Goal: Task Accomplishment & Management: Manage account settings

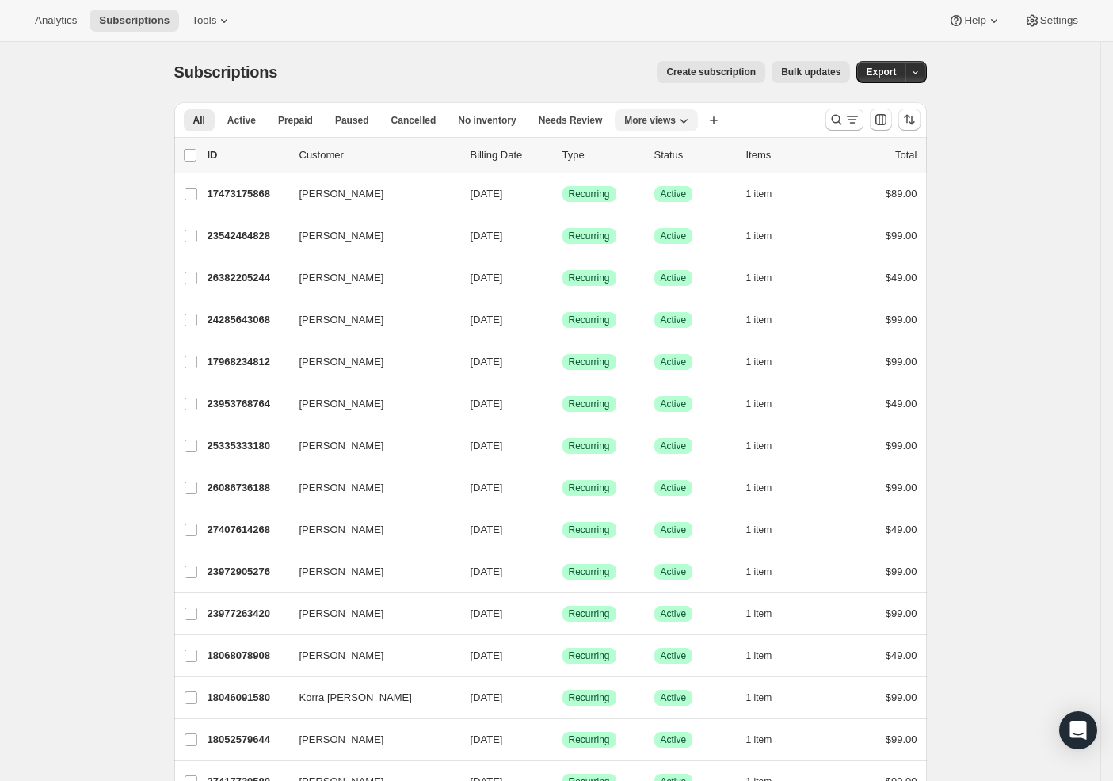
click at [689, 120] on icon "More views" at bounding box center [685, 121] width 8 height 5
click at [695, 272] on button "Trial Conversions MP" at bounding box center [708, 270] width 158 height 29
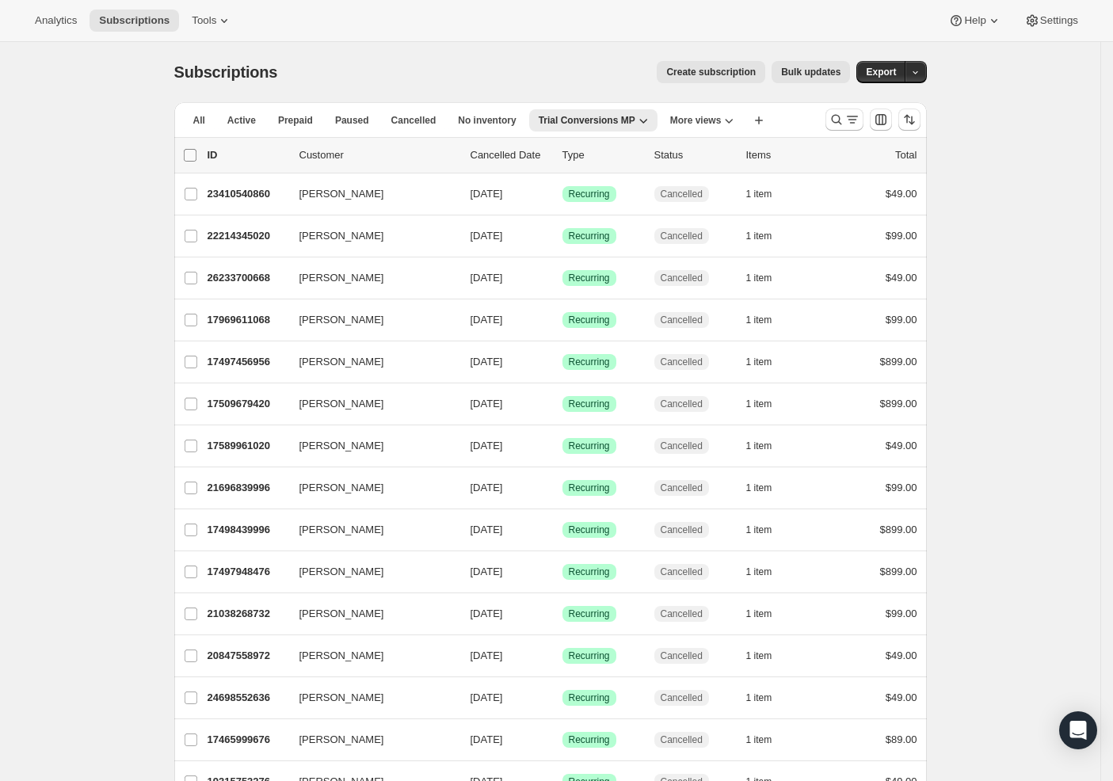
click at [192, 155] on input "0 selected" at bounding box center [190, 155] width 13 height 13
checkbox input "true"
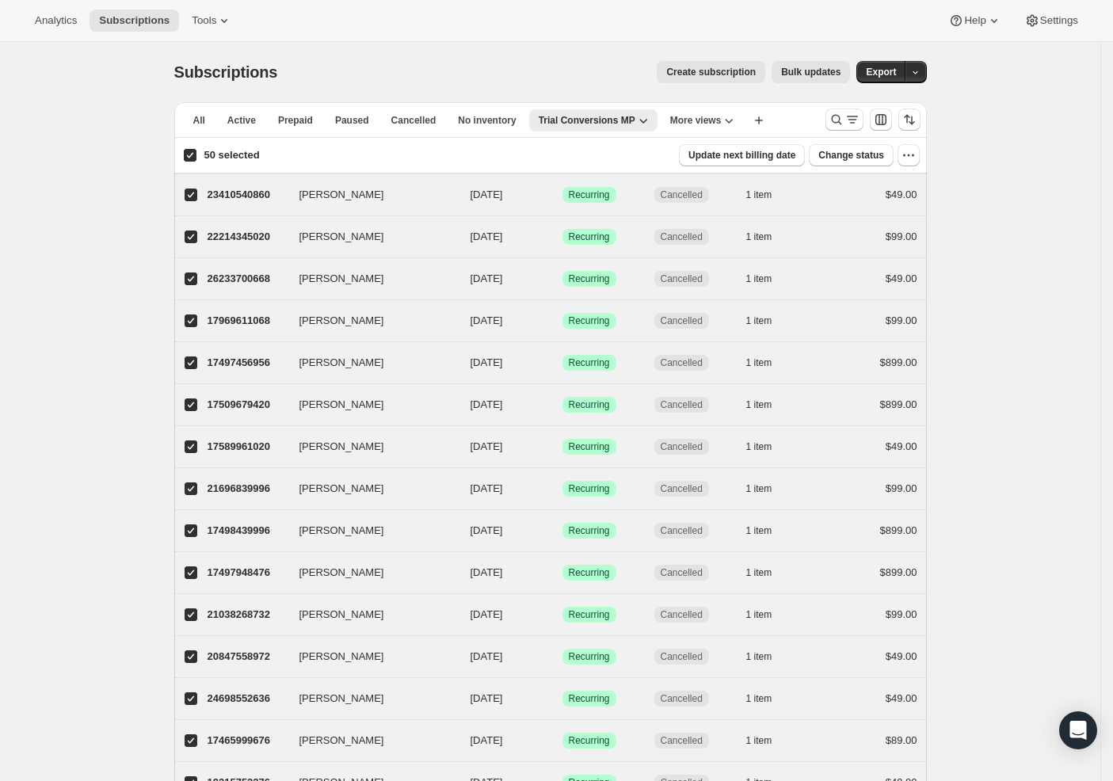
checkbox input "true"
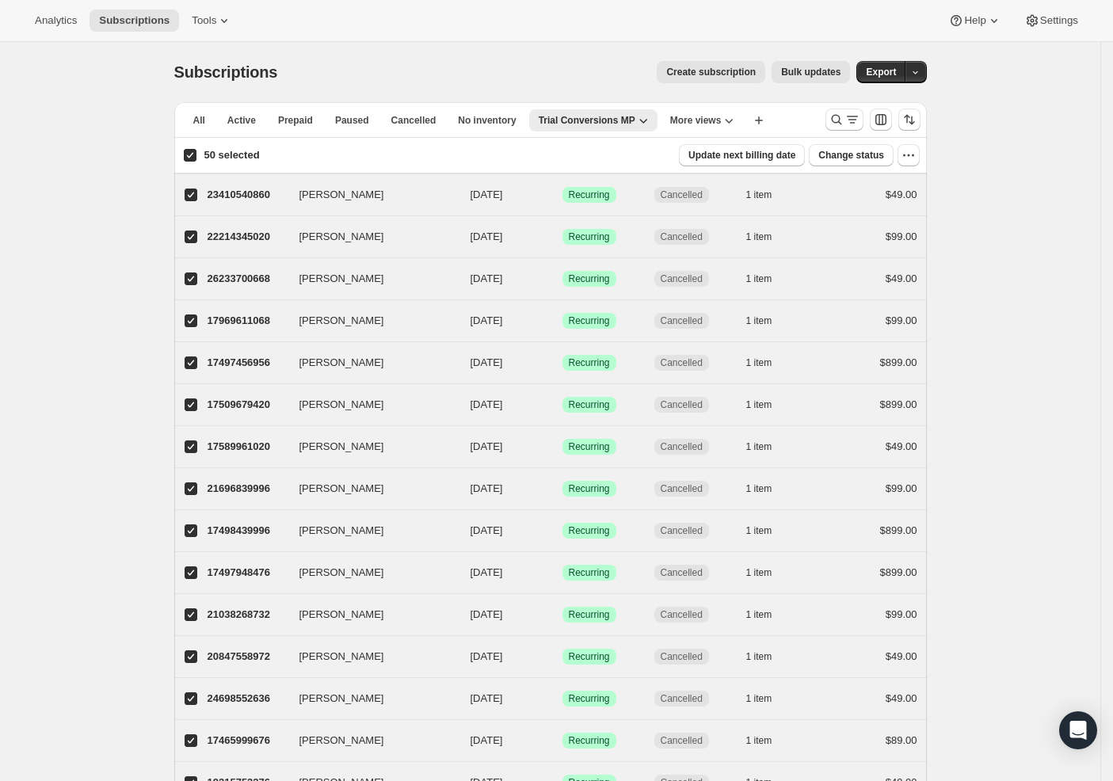
checkbox input "true"
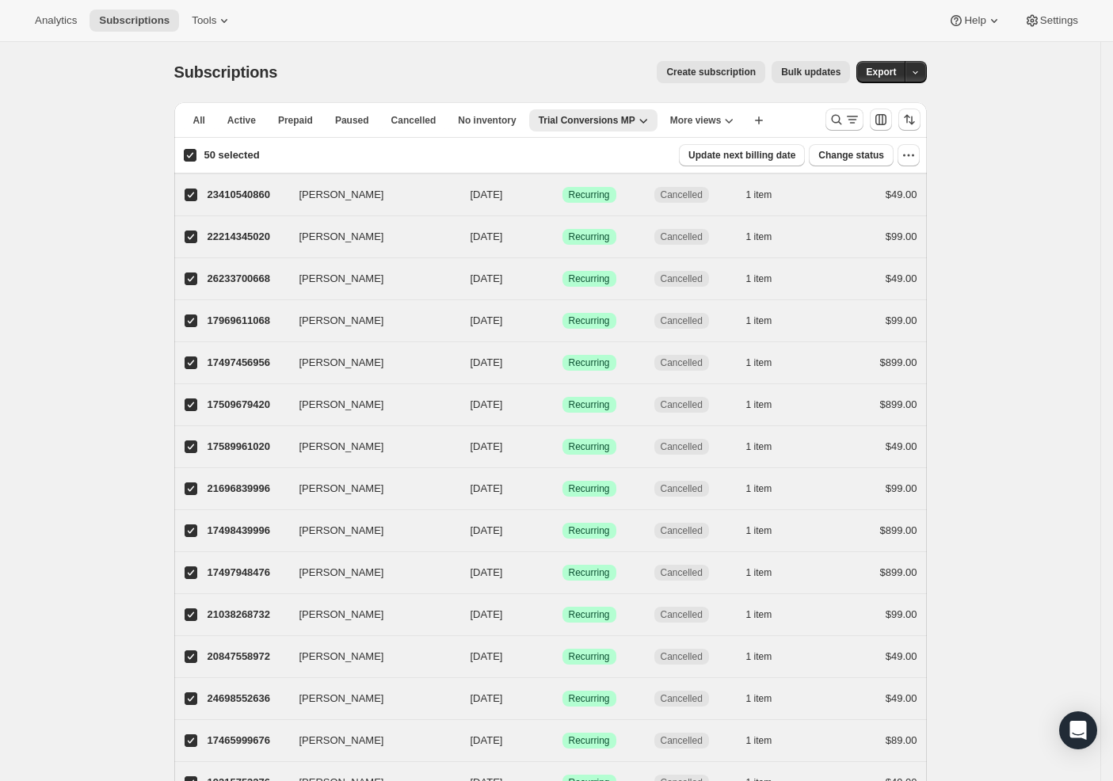
checkbox input "true"
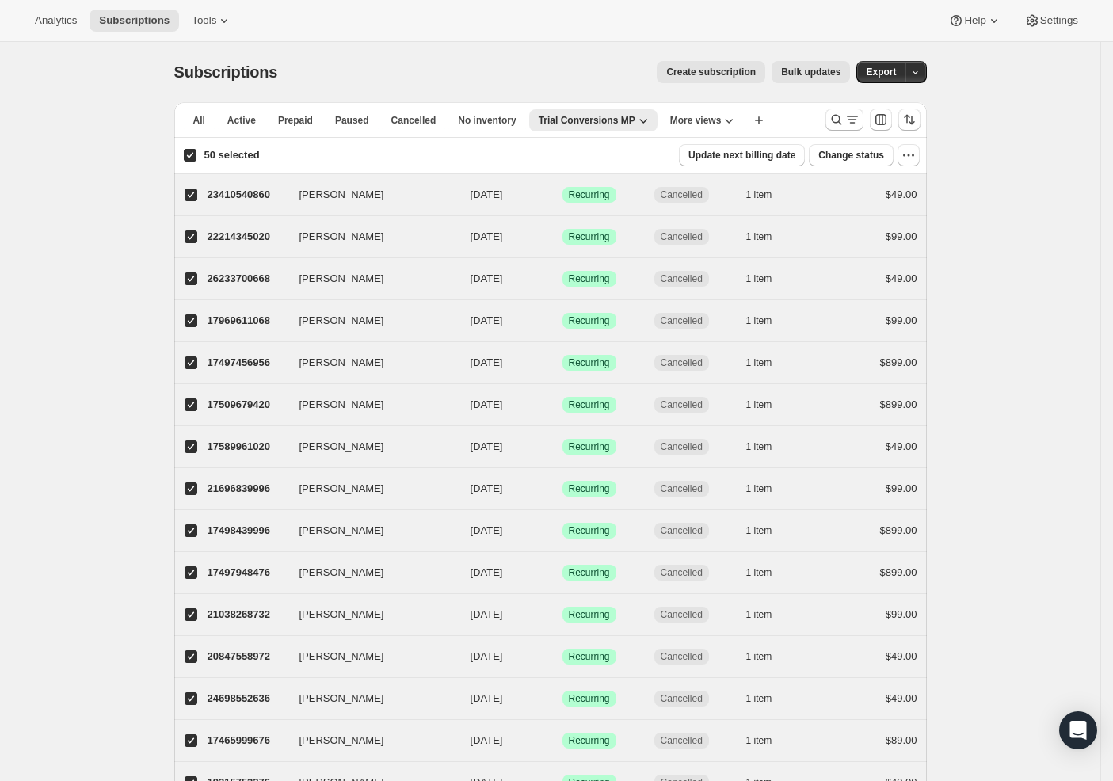
checkbox input "true"
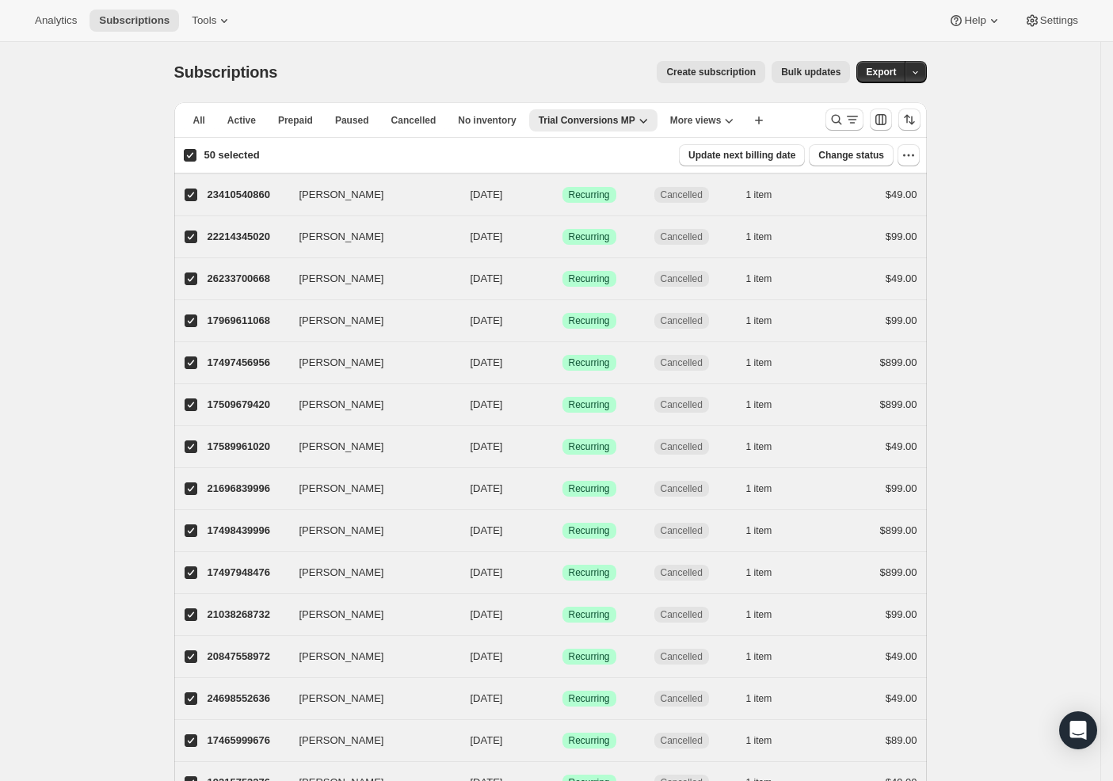
checkbox input "true"
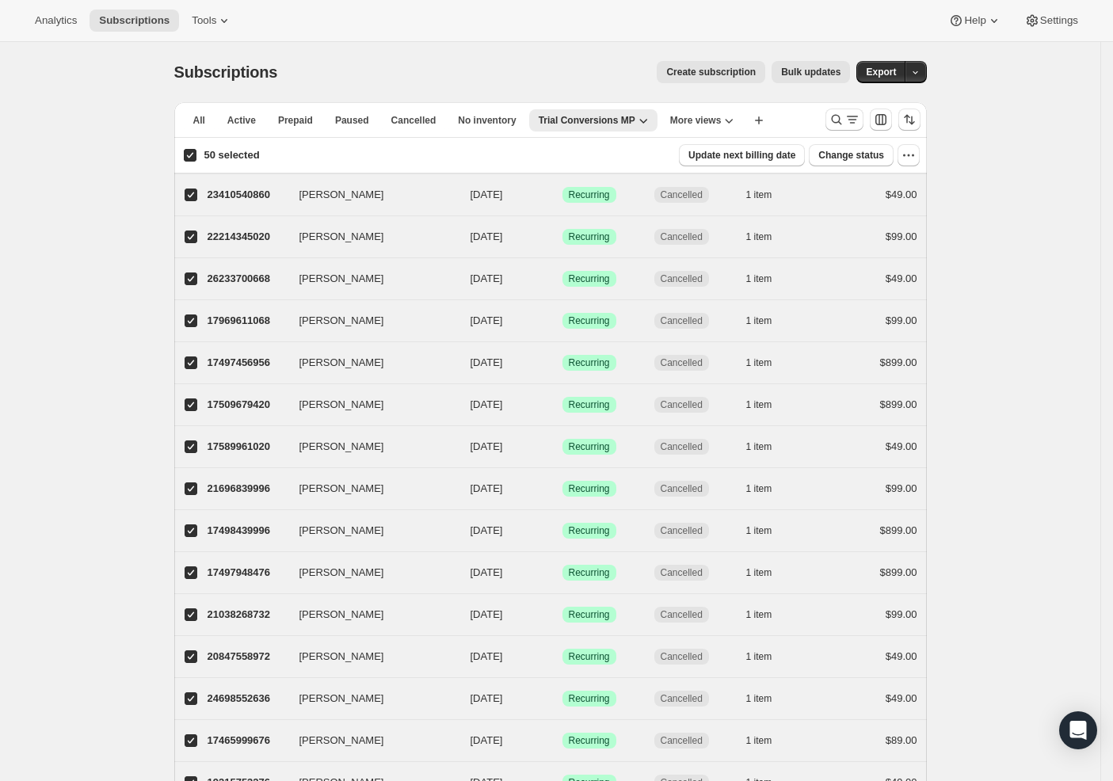
checkbox input "true"
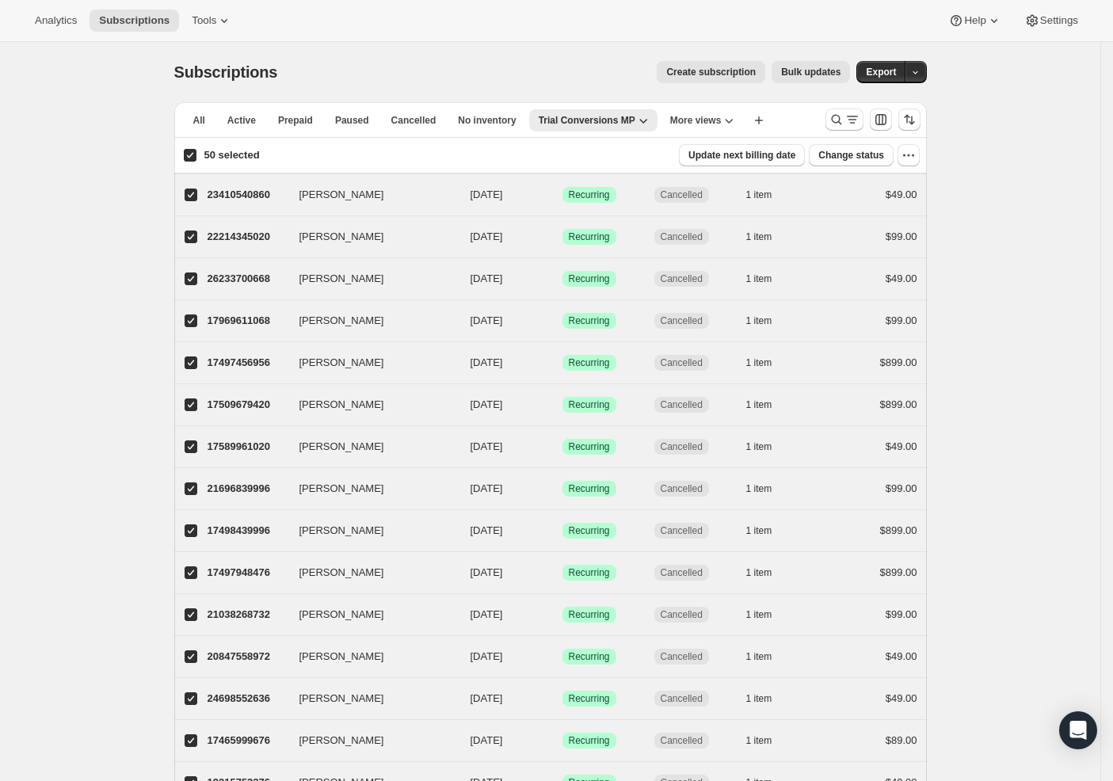
checkbox input "true"
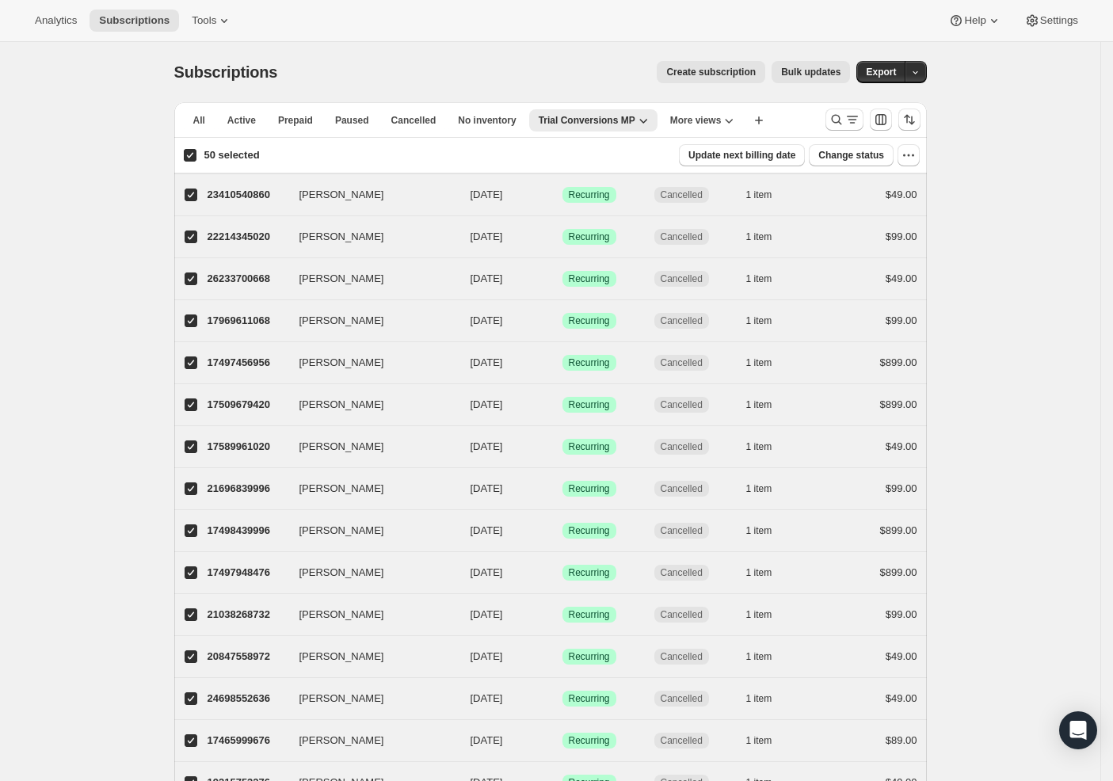
checkbox input "true"
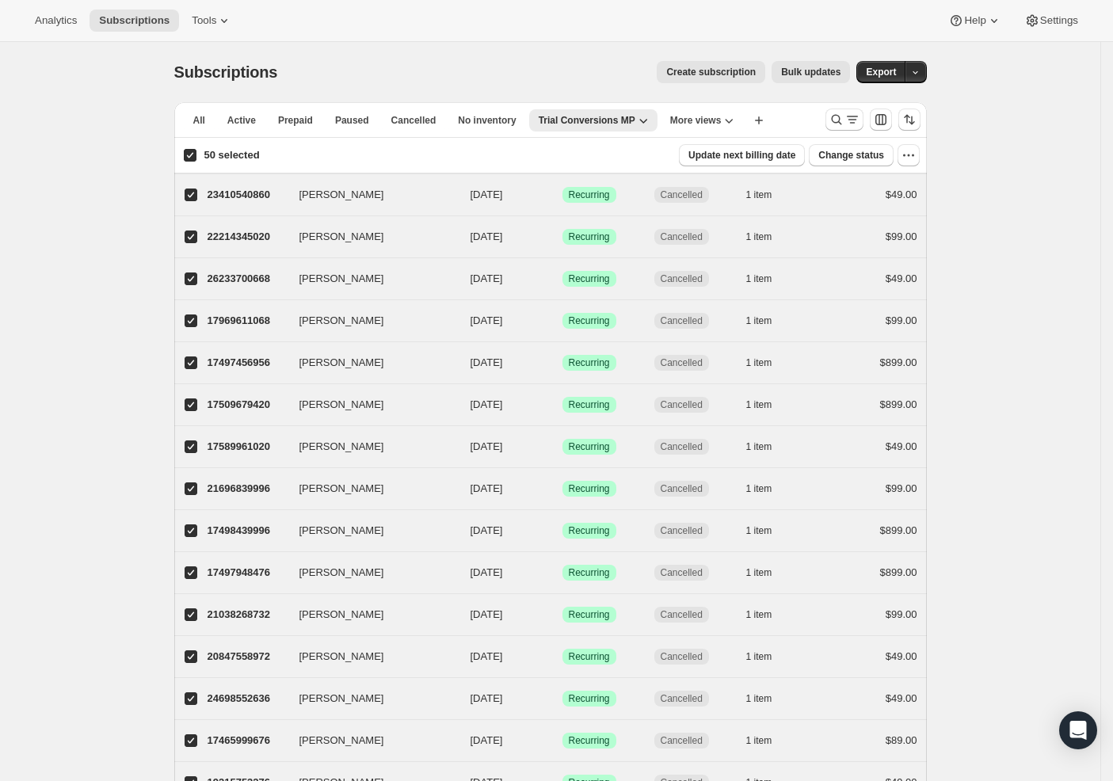
checkbox input "true"
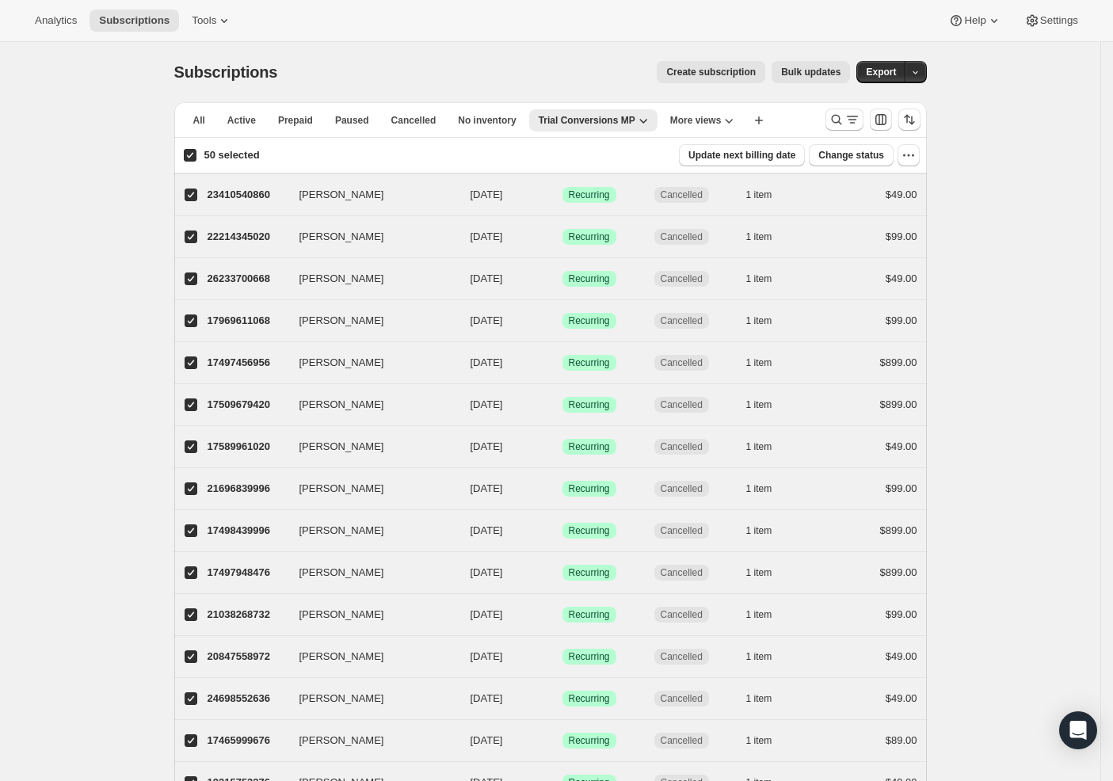
checkbox input "true"
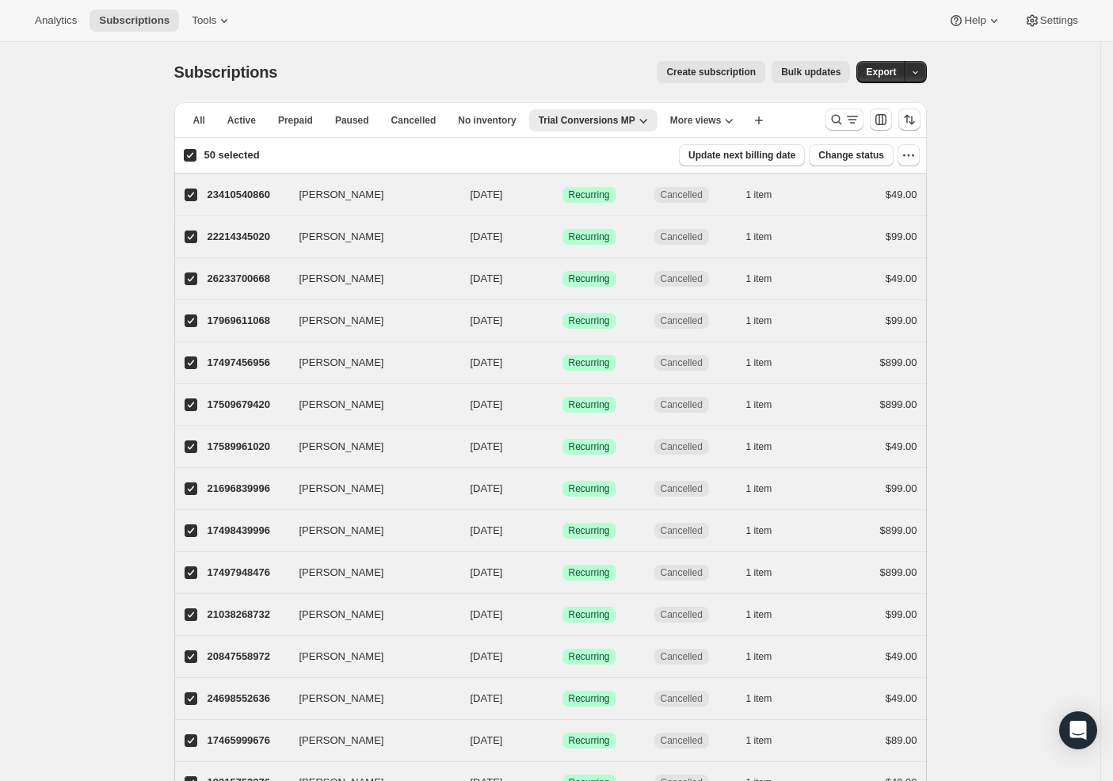
click at [193, 152] on input "50 selected" at bounding box center [190, 155] width 13 height 13
checkbox input "false"
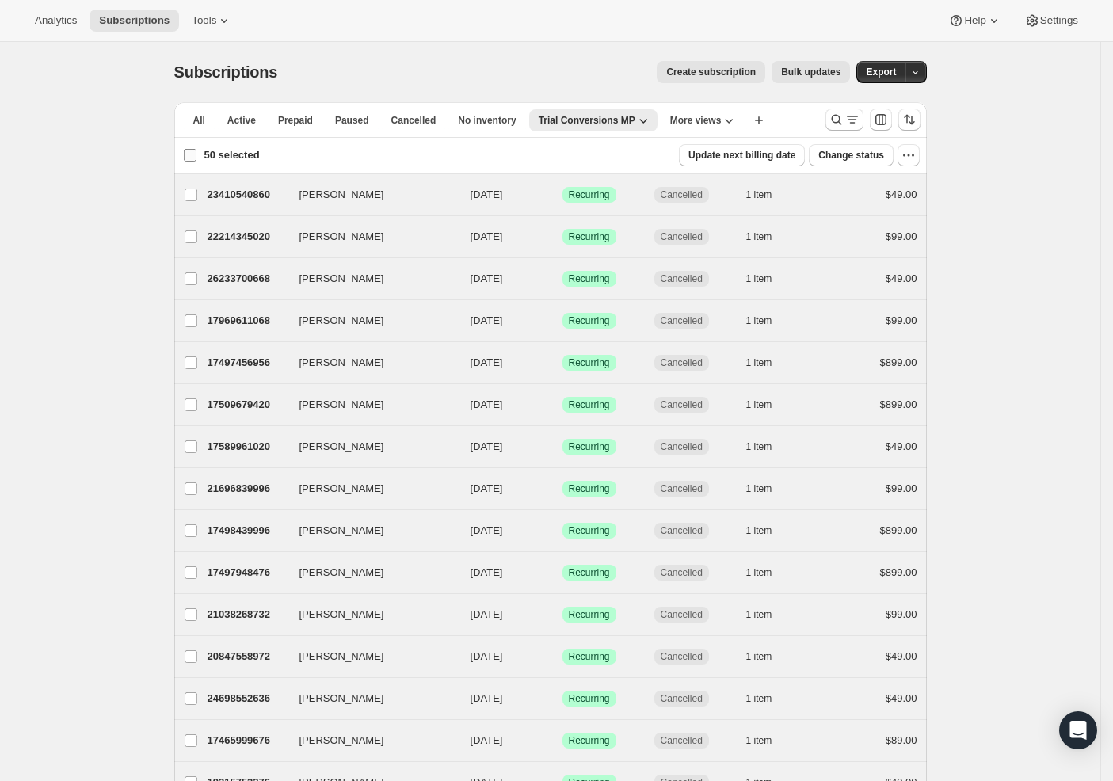
checkbox input "false"
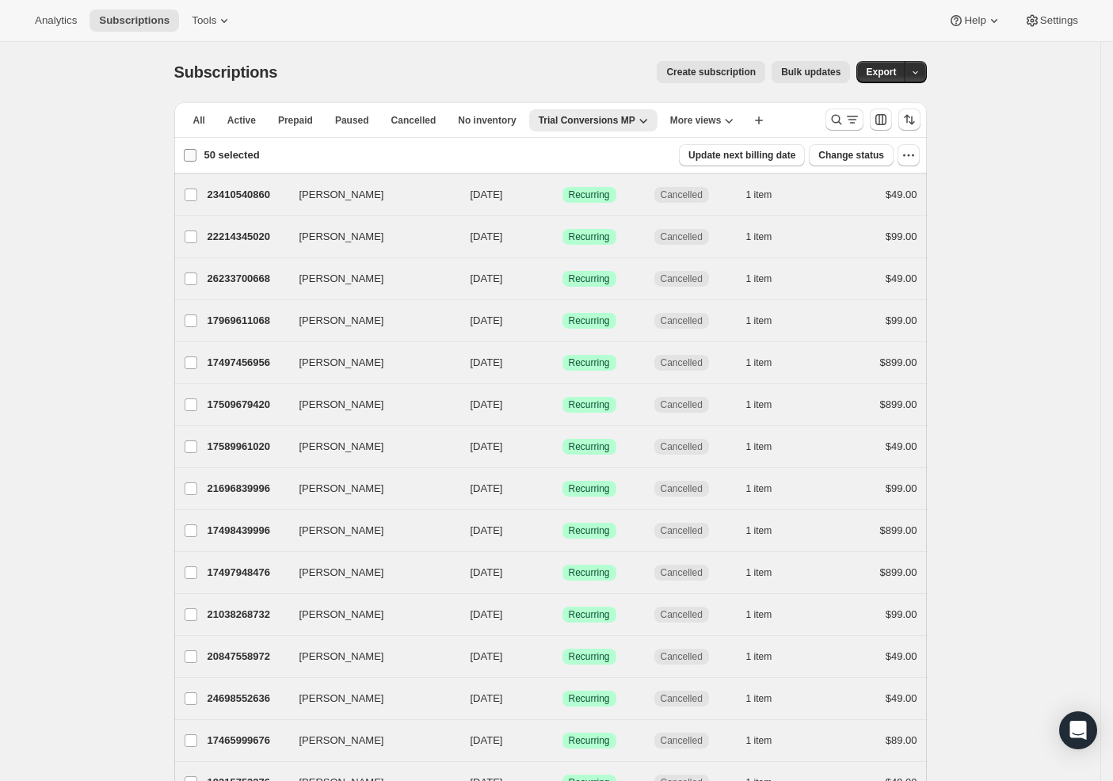
checkbox input "false"
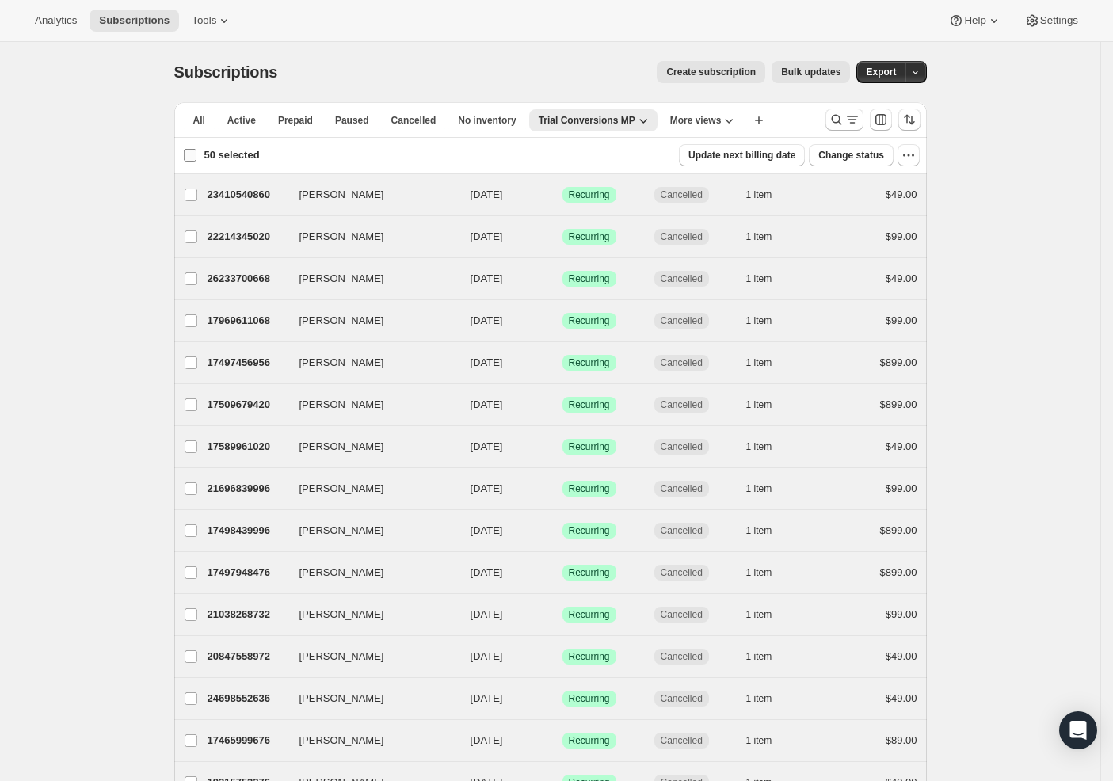
checkbox input "false"
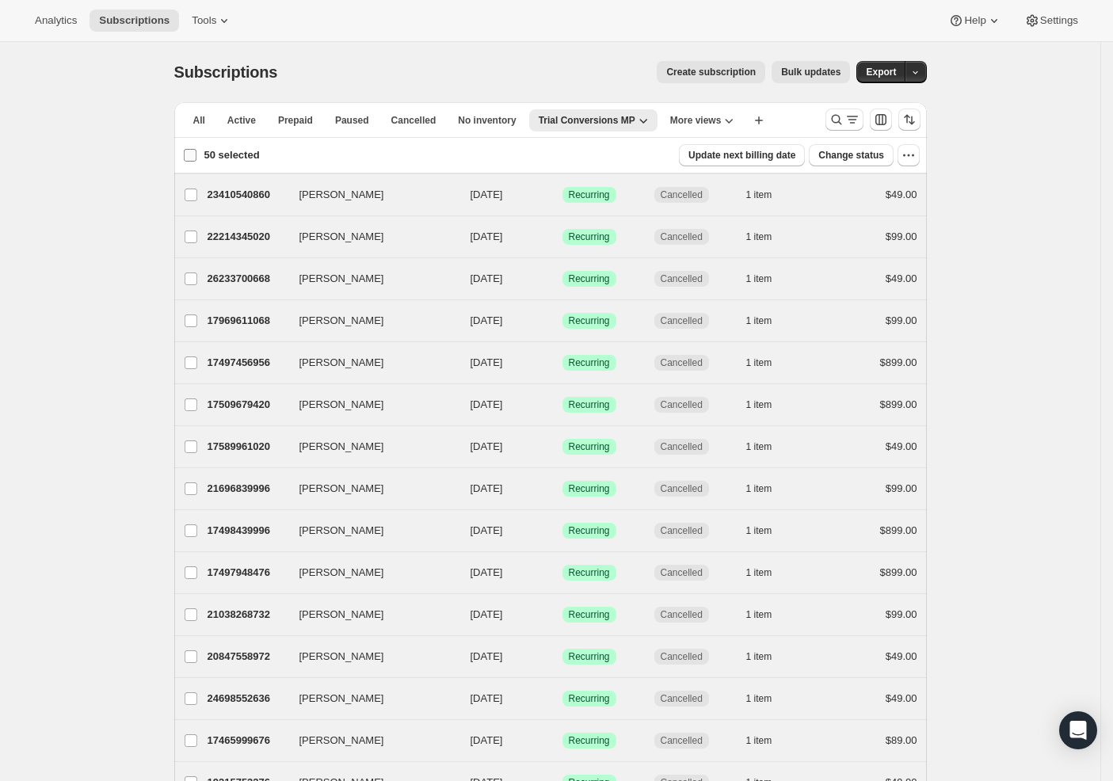
checkbox input "false"
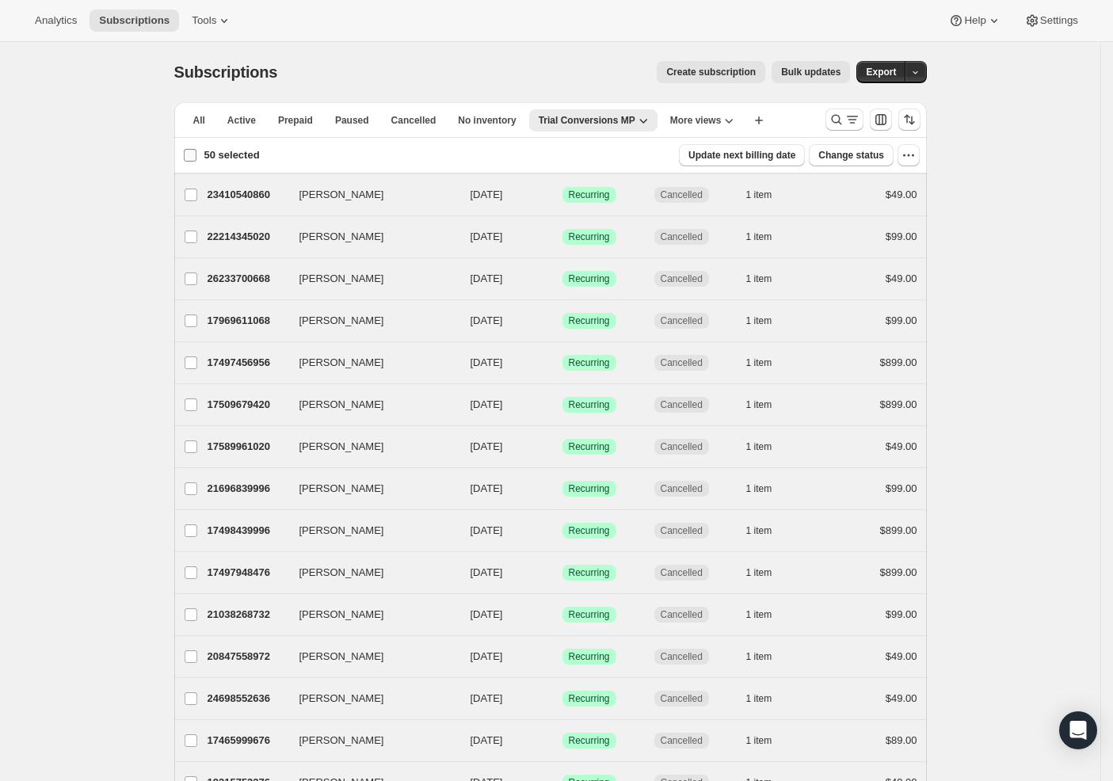
checkbox input "false"
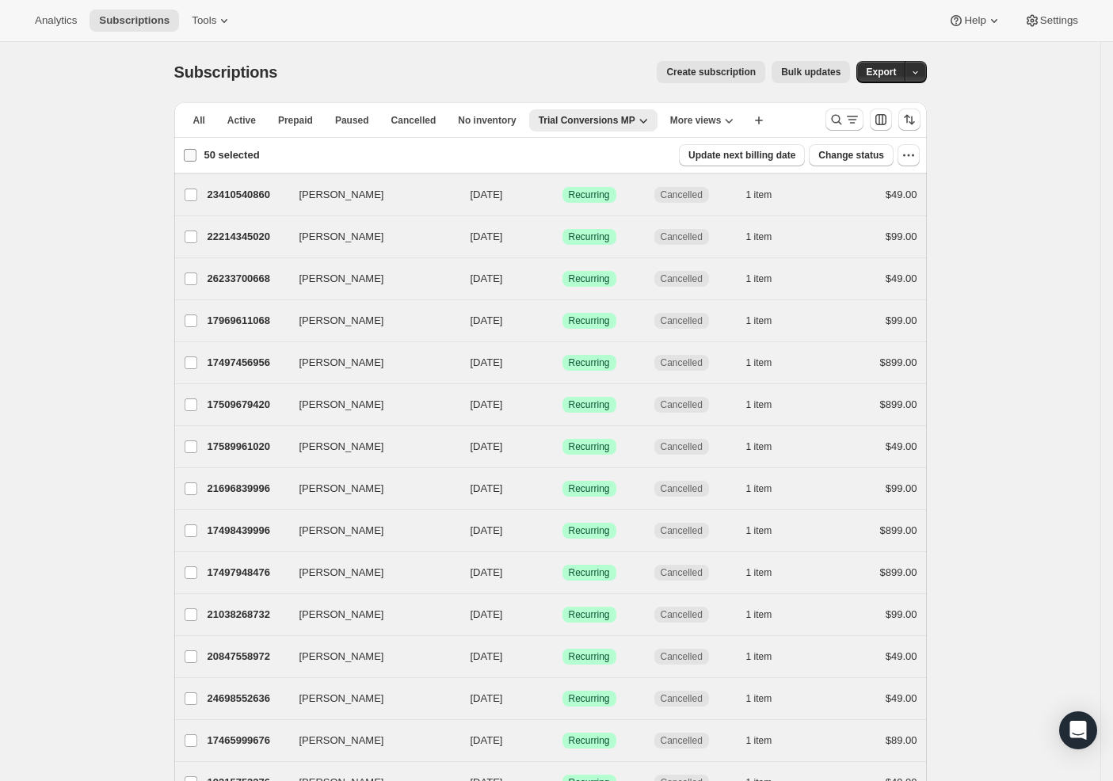
checkbox input "false"
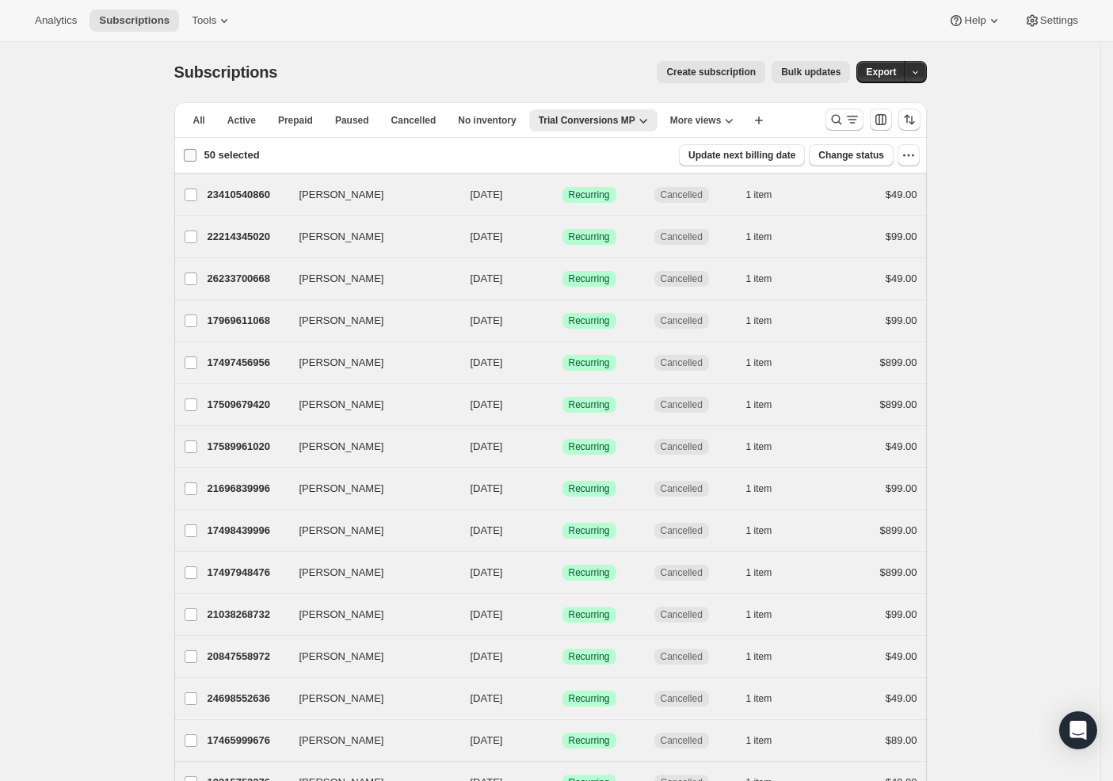
checkbox input "false"
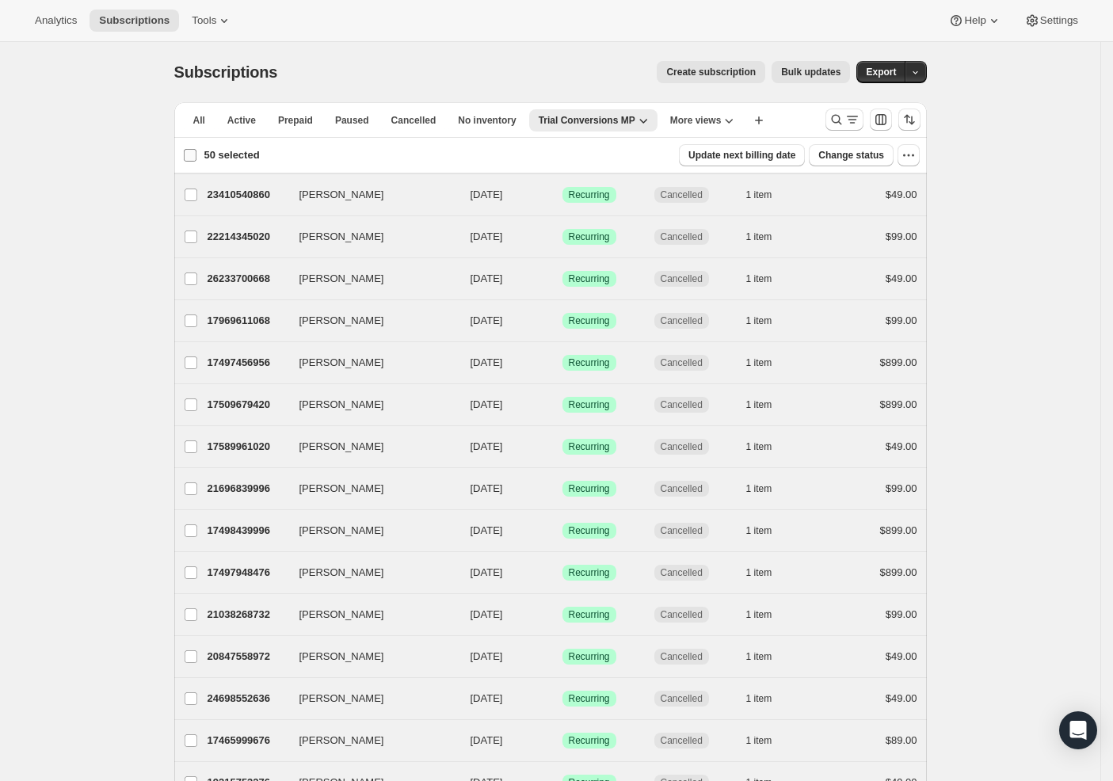
checkbox input "false"
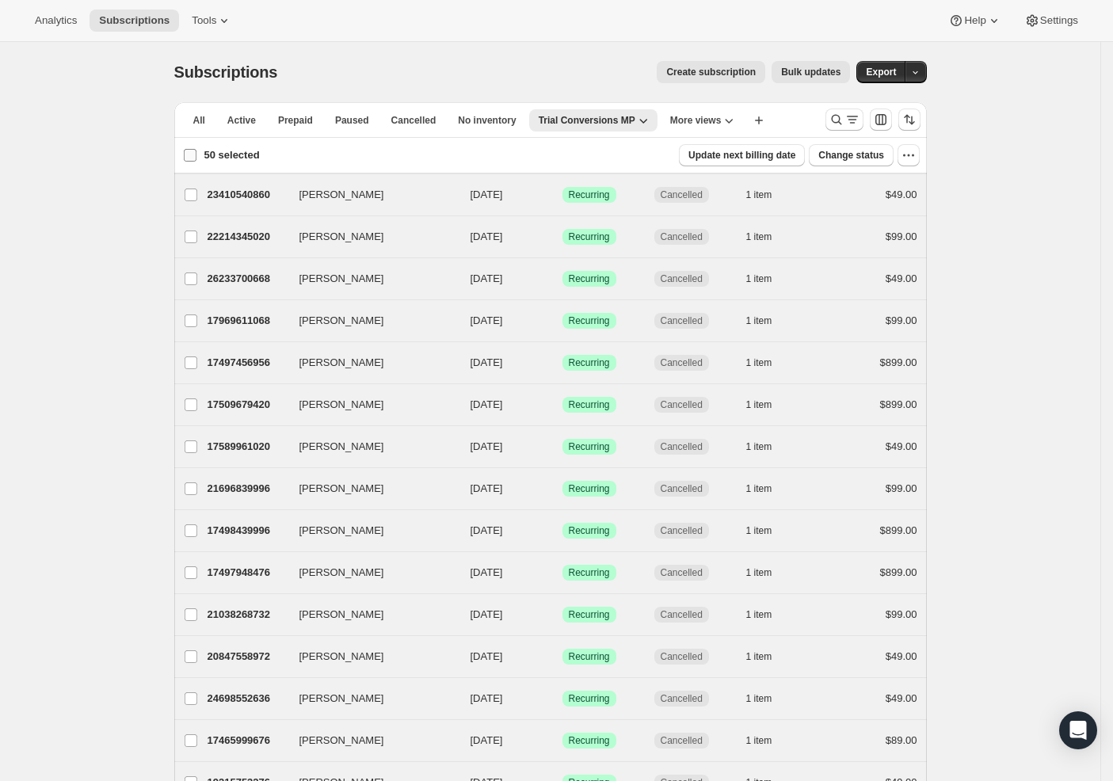
checkbox input "false"
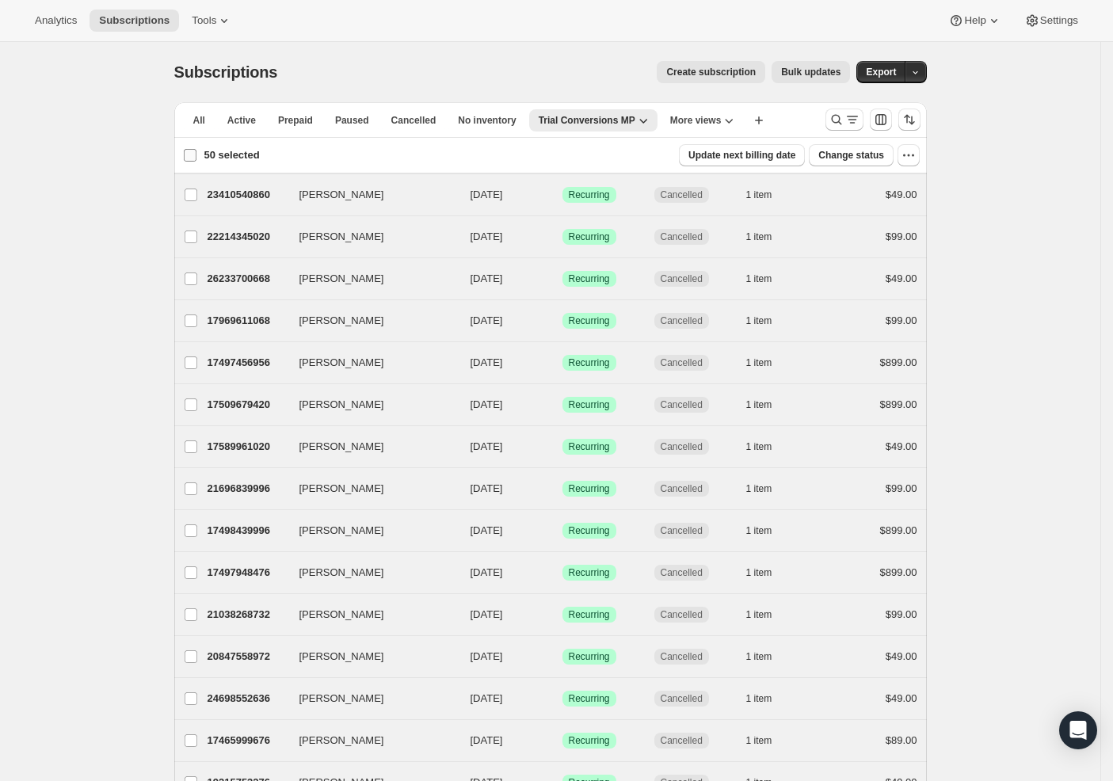
checkbox input "false"
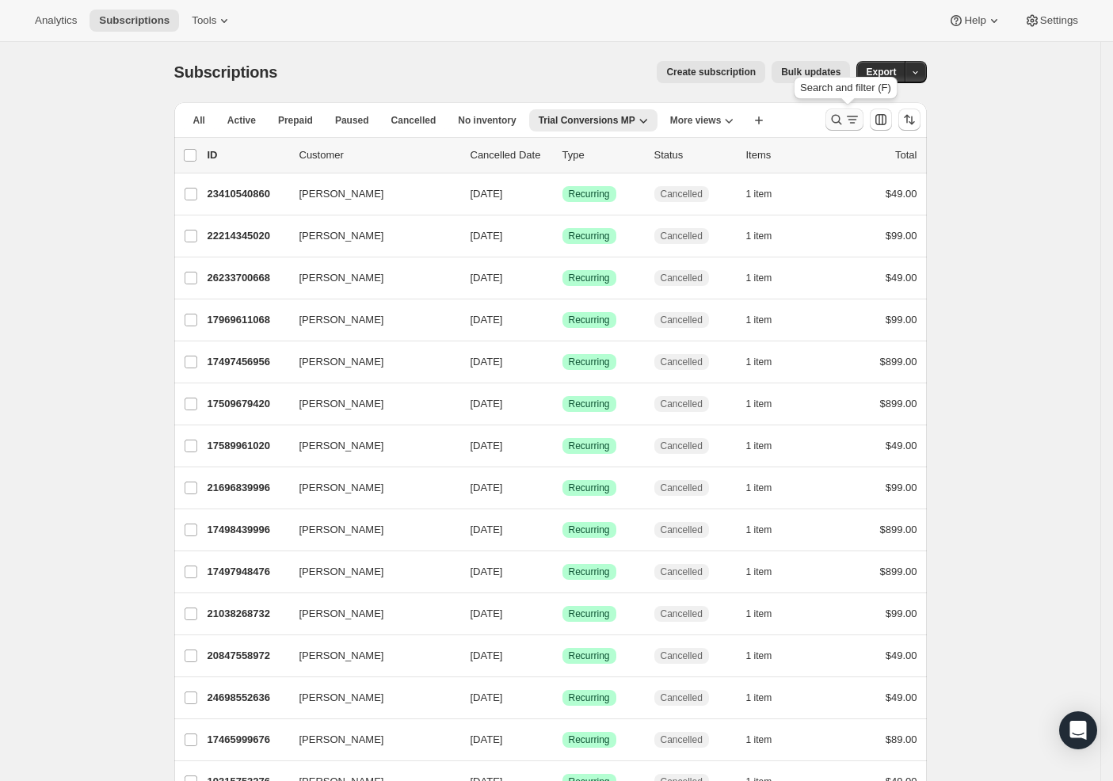
click at [857, 124] on icon "Search and filter results" at bounding box center [853, 120] width 16 height 16
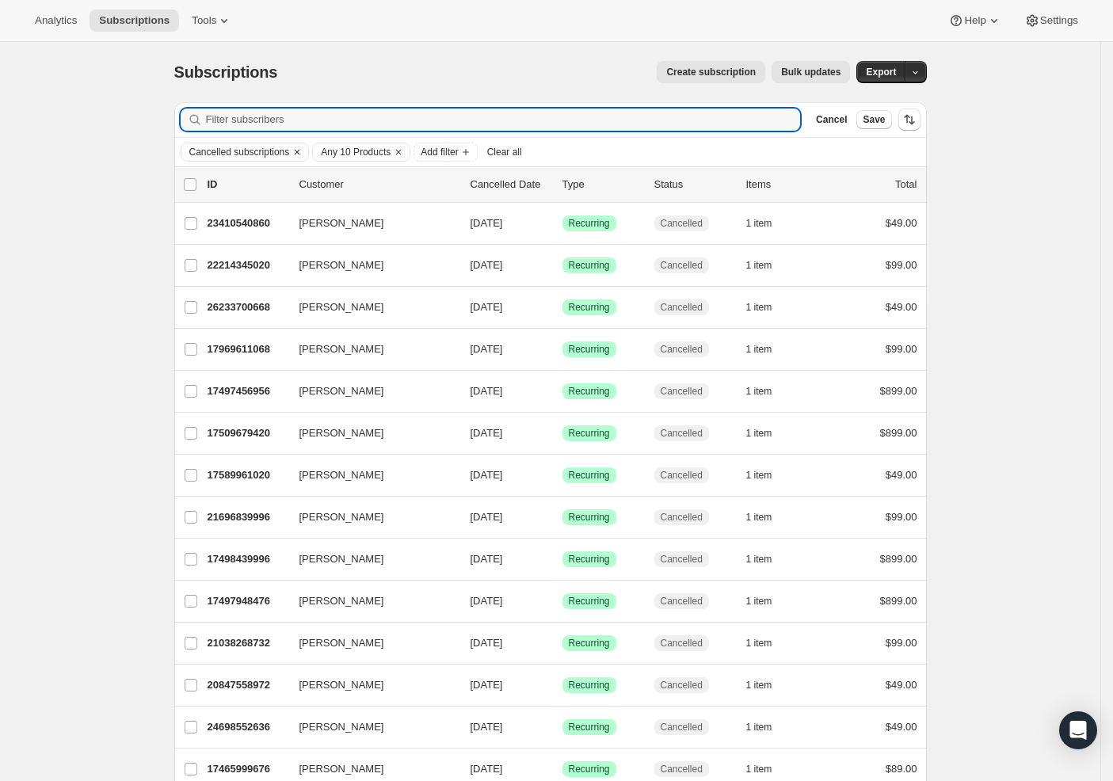
click at [250, 152] on span "Cancelled subscriptions" at bounding box center [239, 152] width 101 height 13
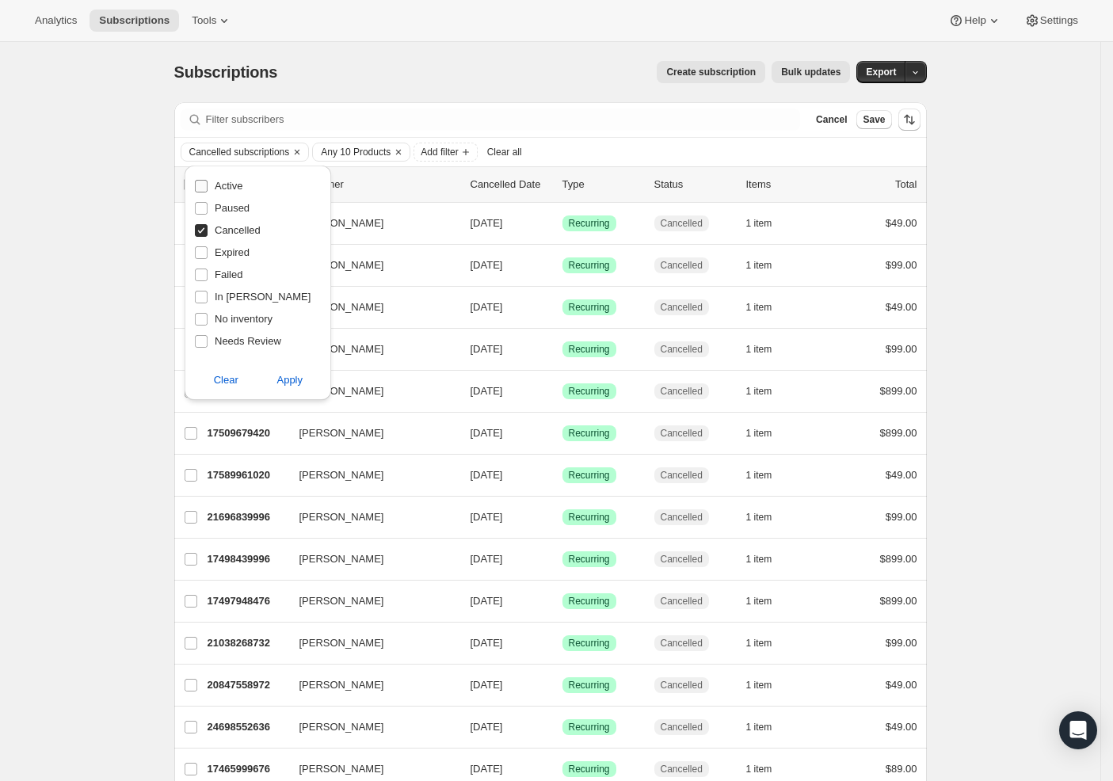
click at [225, 183] on span "Active" at bounding box center [229, 186] width 28 height 12
click at [208, 183] on input "Active" at bounding box center [201, 186] width 13 height 13
checkbox input "true"
click at [203, 231] on input "Cancelled" at bounding box center [201, 230] width 13 height 13
checkbox input "false"
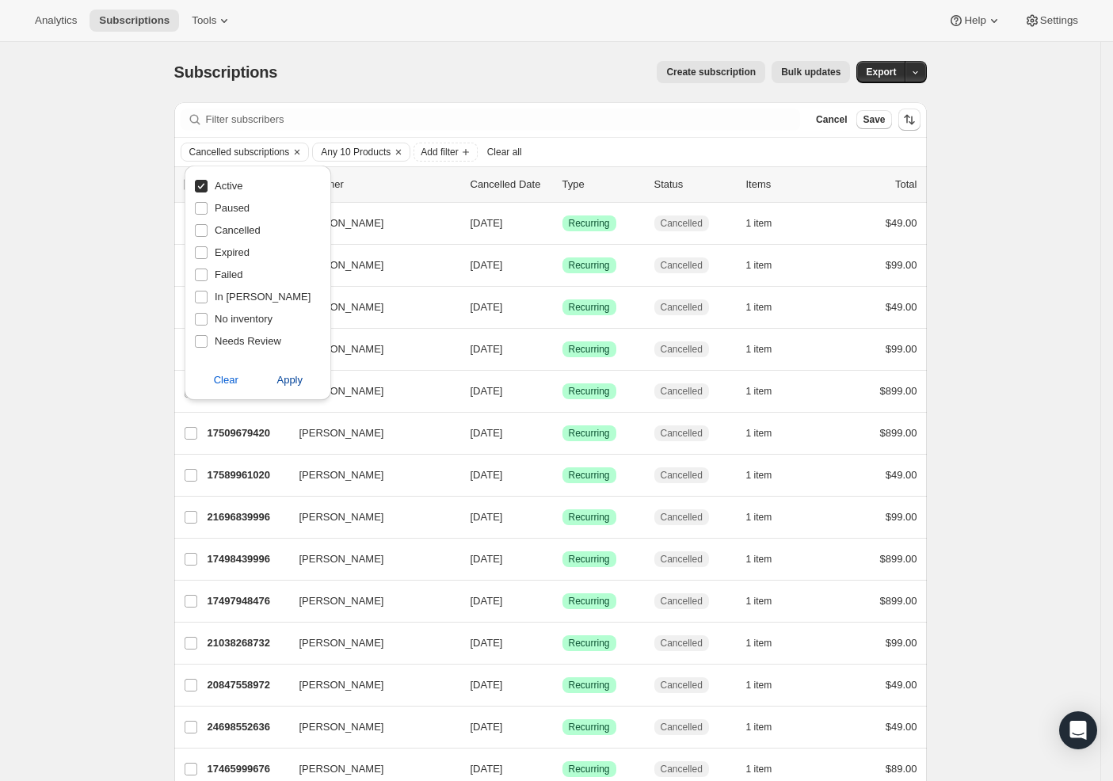
click at [285, 385] on span "Apply" at bounding box center [290, 380] width 26 height 16
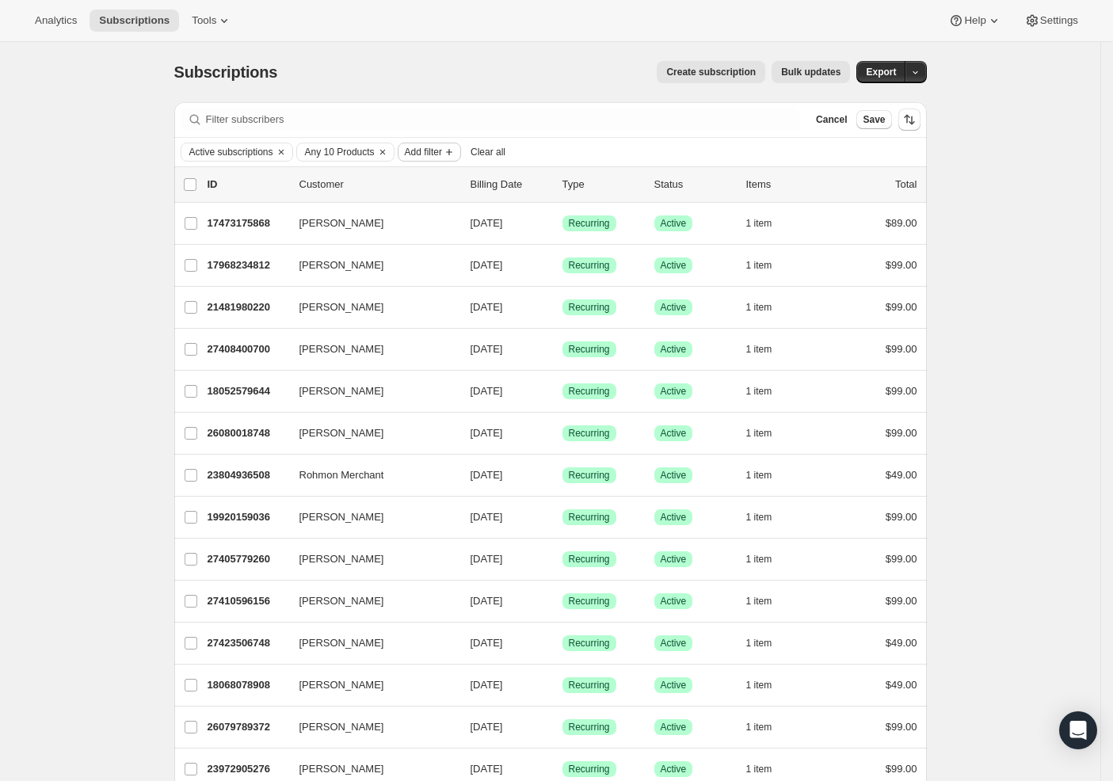
click at [442, 151] on span "Add filter" at bounding box center [423, 152] width 37 height 13
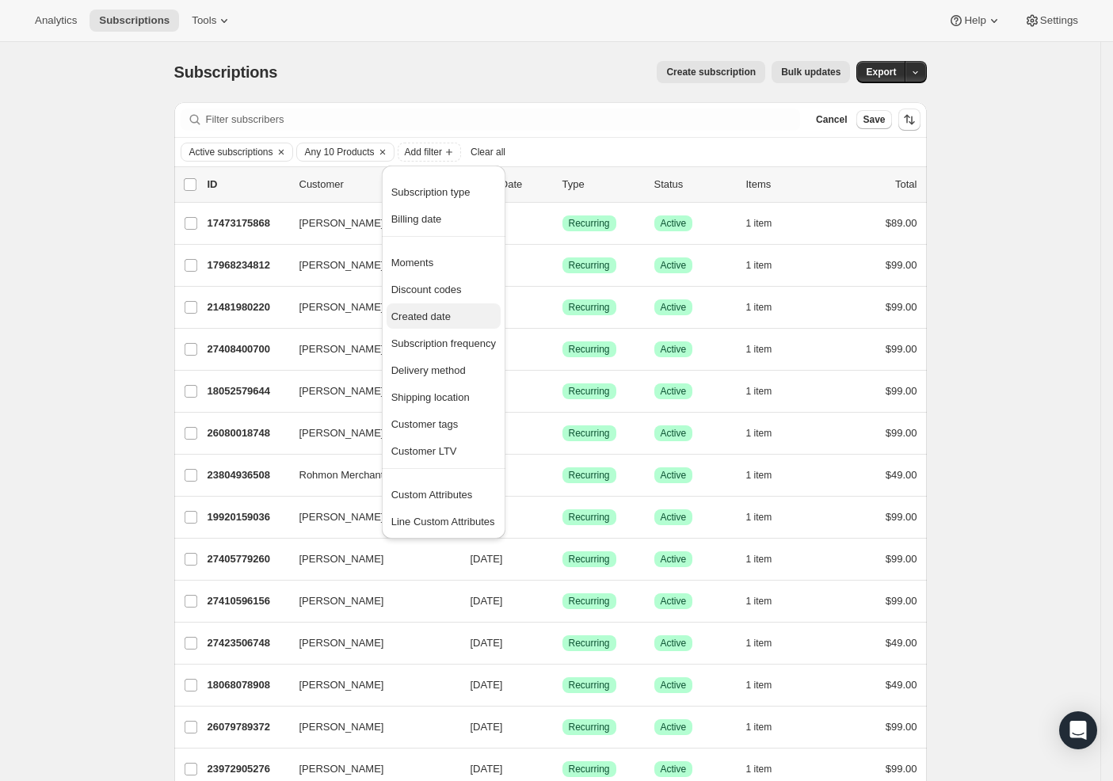
click at [436, 316] on span "Created date" at bounding box center [420, 317] width 59 height 12
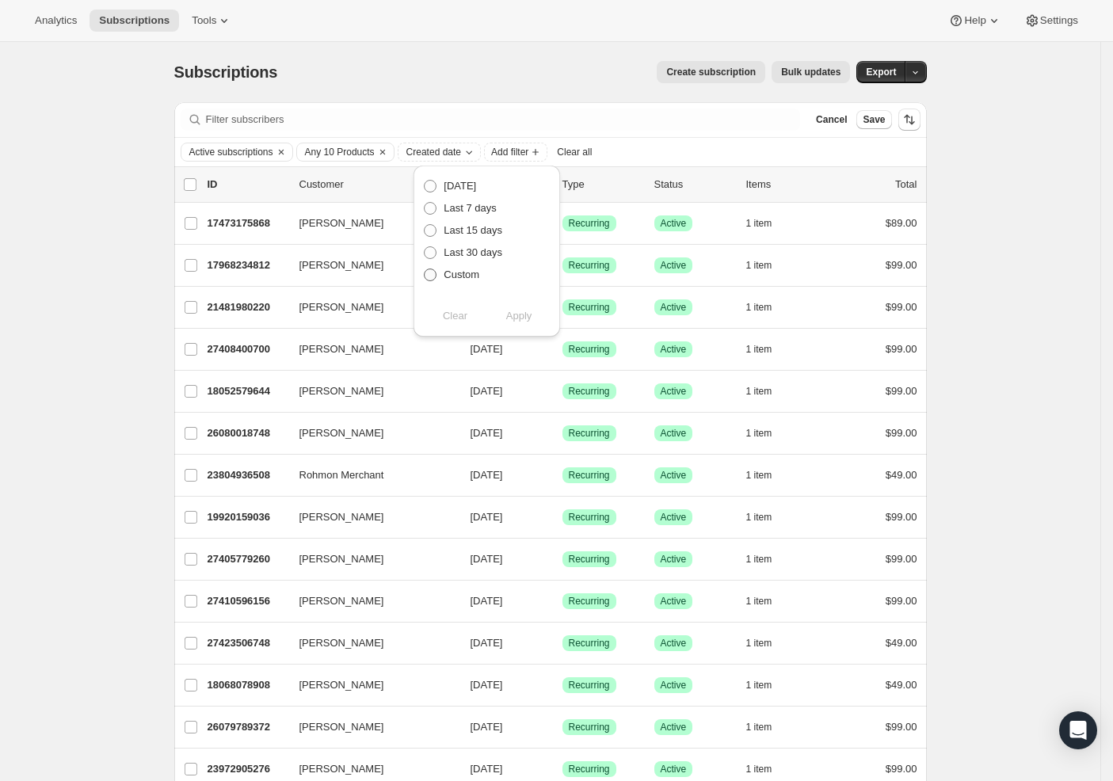
click at [455, 275] on span "Custom" at bounding box center [462, 275] width 36 height 12
click at [425, 269] on input "Custom" at bounding box center [424, 269] width 1 height 1
radio input "true"
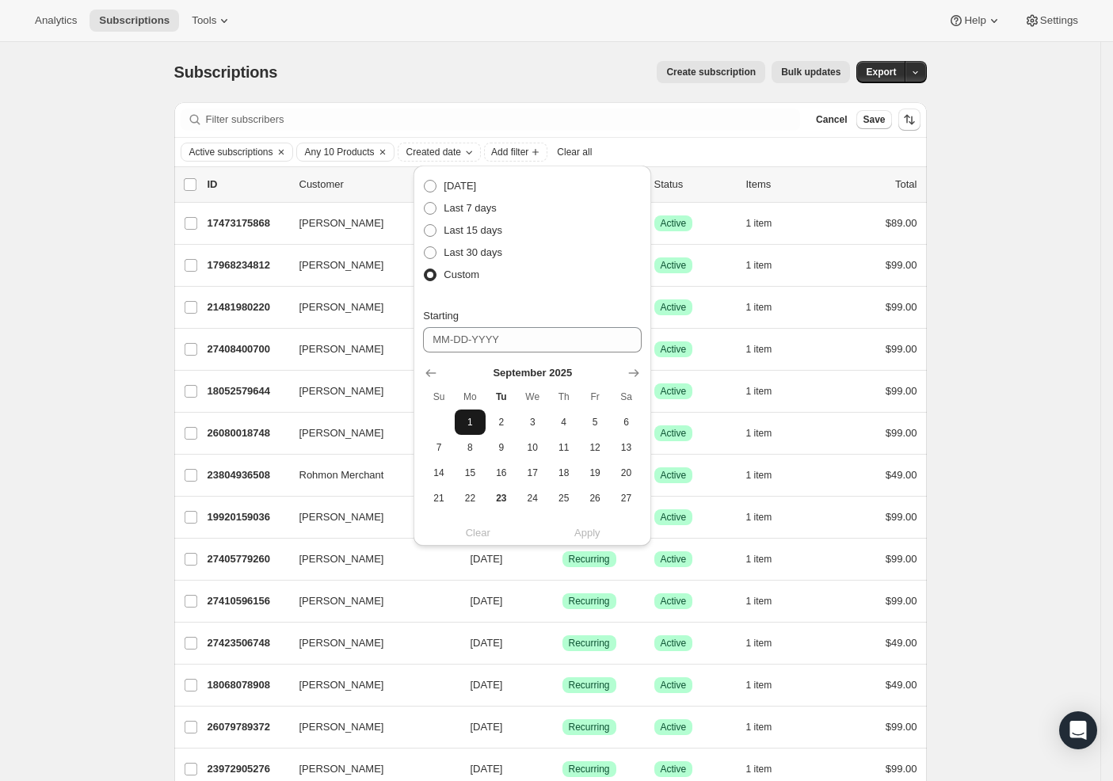
click at [466, 425] on span "1" at bounding box center [470, 422] width 18 height 13
click at [506, 495] on span "23" at bounding box center [501, 498] width 18 height 13
click at [468, 426] on span "1" at bounding box center [470, 422] width 18 height 13
type input "[DATE]"
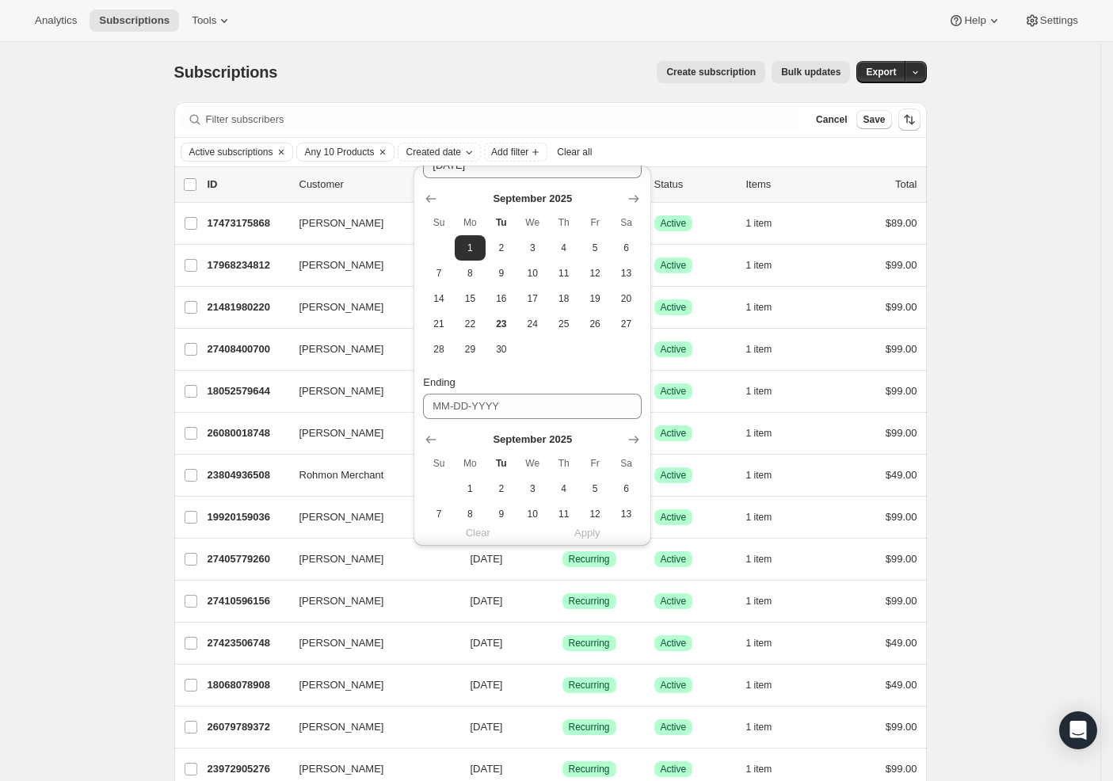
scroll to position [292, 0]
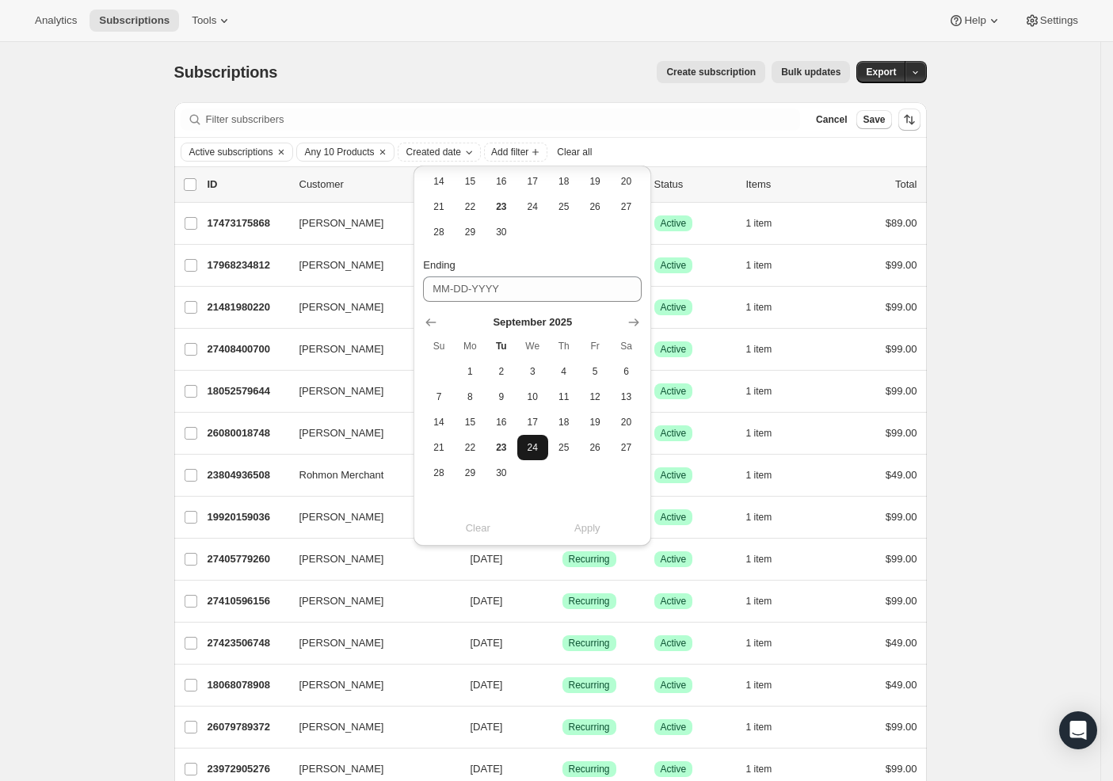
click at [528, 454] on button "24" at bounding box center [532, 447] width 31 height 25
type input "[DATE]"
click at [579, 528] on span "Apply" at bounding box center [587, 529] width 26 height 16
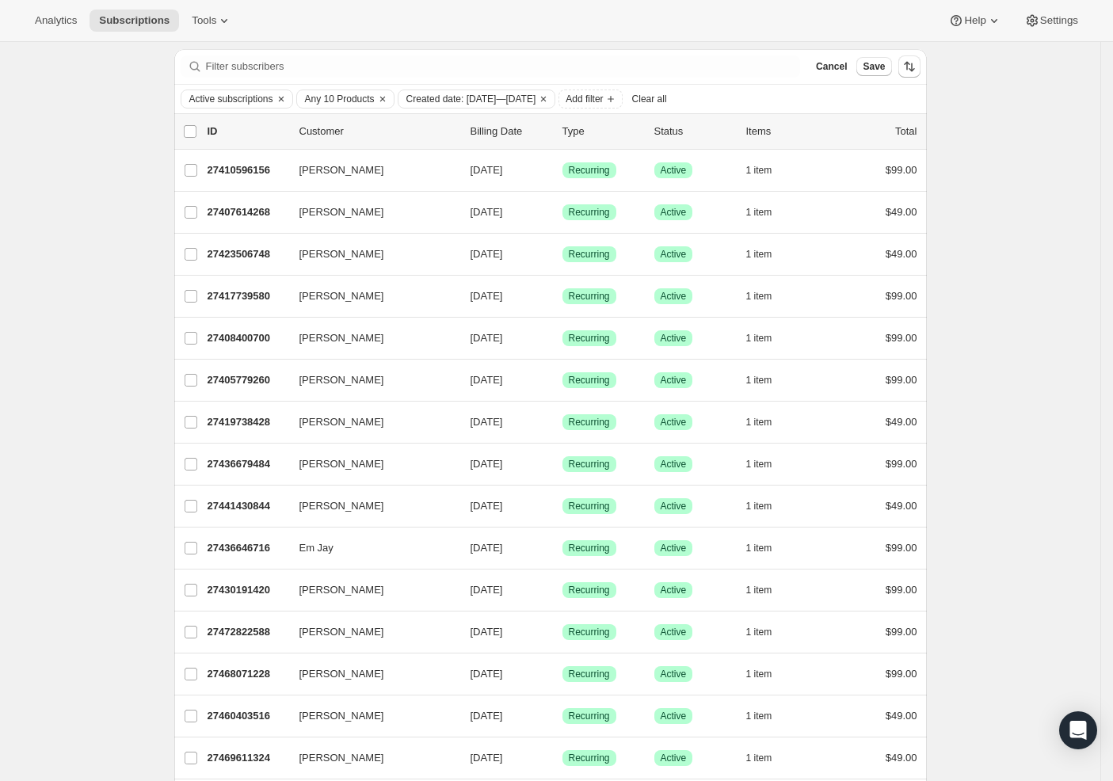
scroll to position [0, 0]
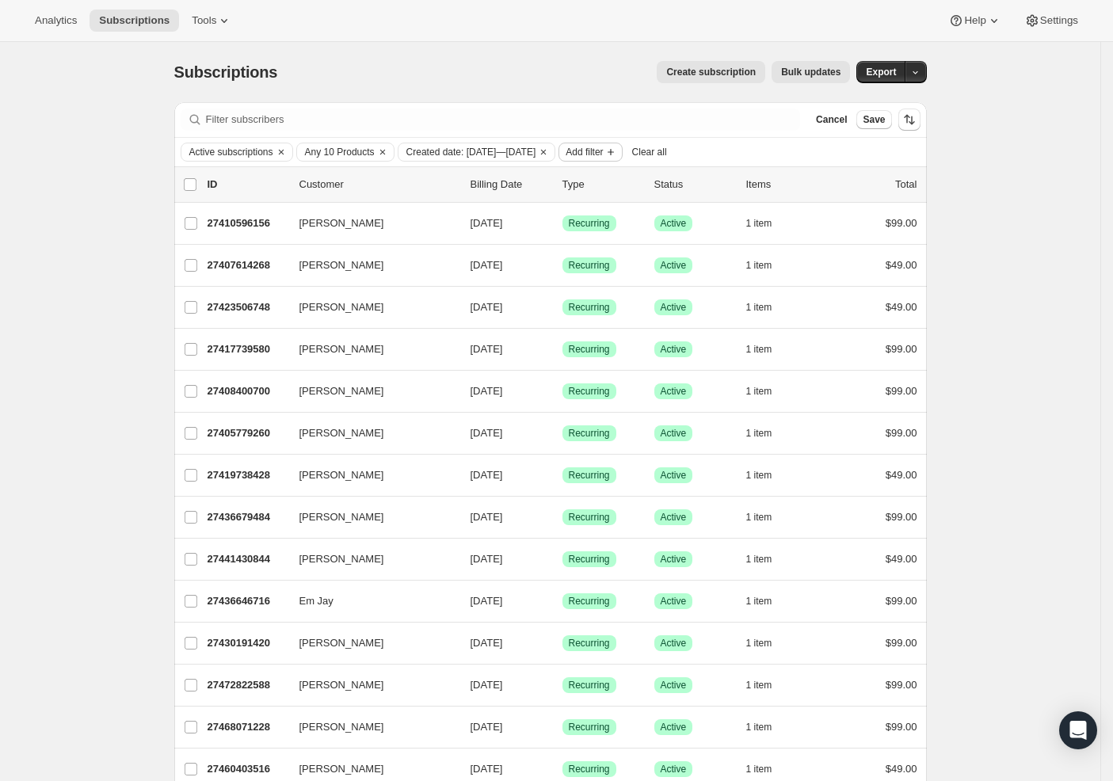
click at [603, 149] on span "Add filter" at bounding box center [584, 152] width 37 height 13
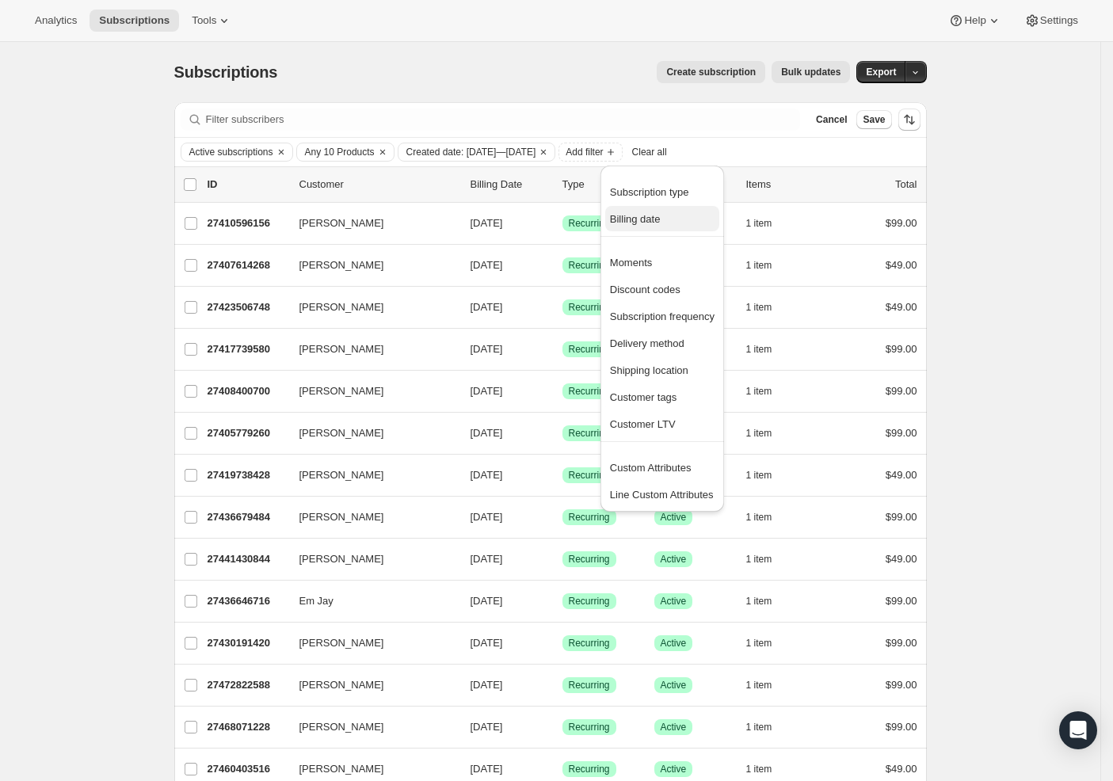
click at [661, 216] on span "Billing date" at bounding box center [635, 219] width 51 height 12
